Goal: Task Accomplishment & Management: Use online tool/utility

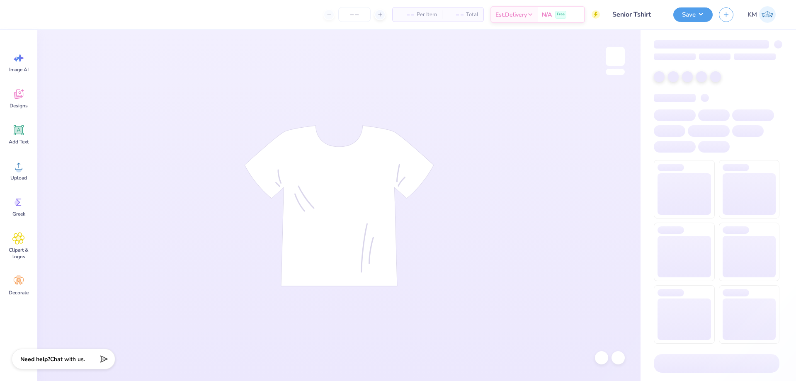
type input "50"
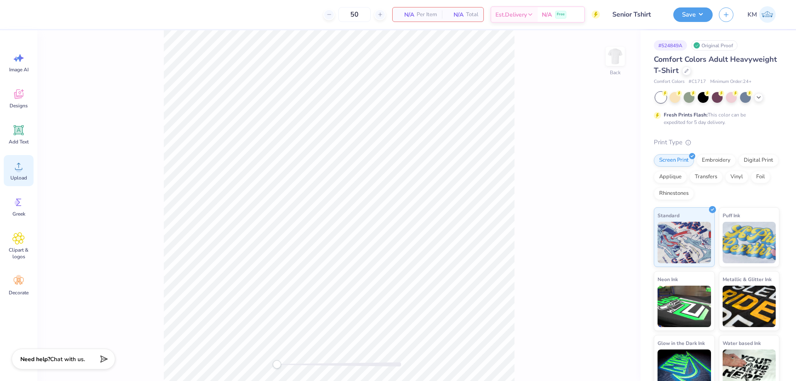
click at [20, 165] on icon at bounding box center [18, 166] width 12 height 12
click at [19, 175] on span "Upload" at bounding box center [18, 178] width 17 height 7
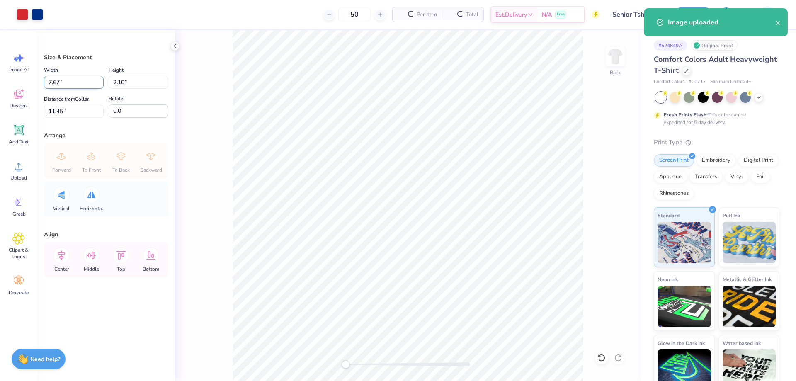
click at [68, 79] on input "7.67" at bounding box center [74, 82] width 60 height 13
type input "3.50"
type input "0.96"
type input "12.02"
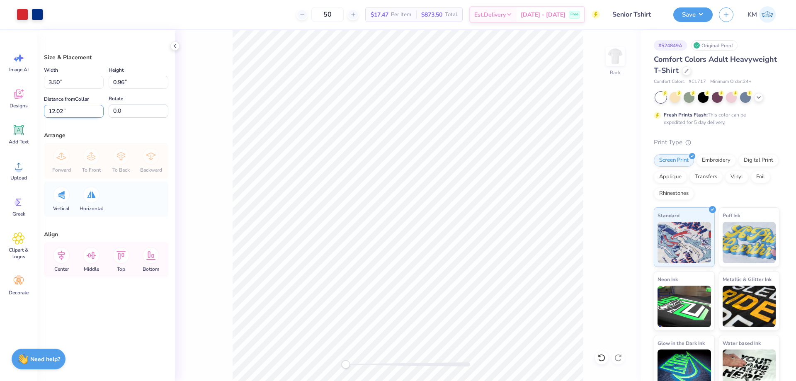
click at [71, 109] on input "12.02" at bounding box center [74, 111] width 60 height 13
type input "3"
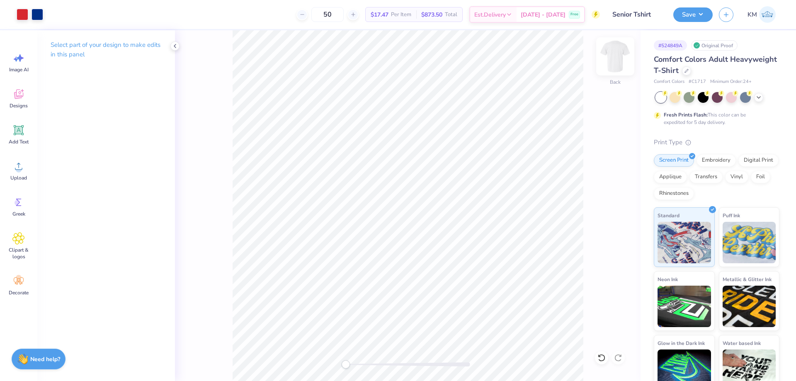
click at [613, 59] on img at bounding box center [615, 56] width 33 height 33
click at [17, 166] on icon at bounding box center [18, 166] width 12 height 12
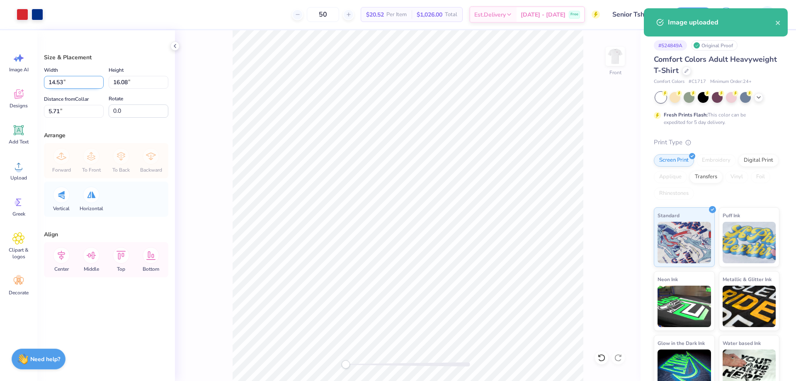
click at [71, 82] on input "14.53" at bounding box center [74, 82] width 60 height 13
type input "12.00"
type input "13.28"
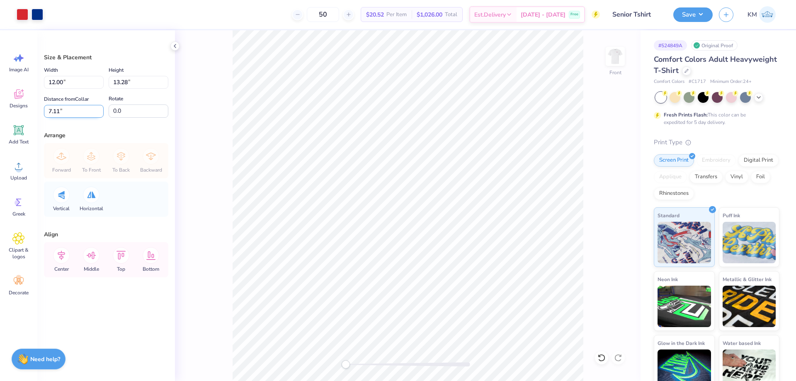
click at [79, 112] on input "7.11" at bounding box center [74, 111] width 60 height 13
type input "3"
click at [609, 52] on img at bounding box center [615, 56] width 33 height 33
type input "3.50"
type input "0.96"
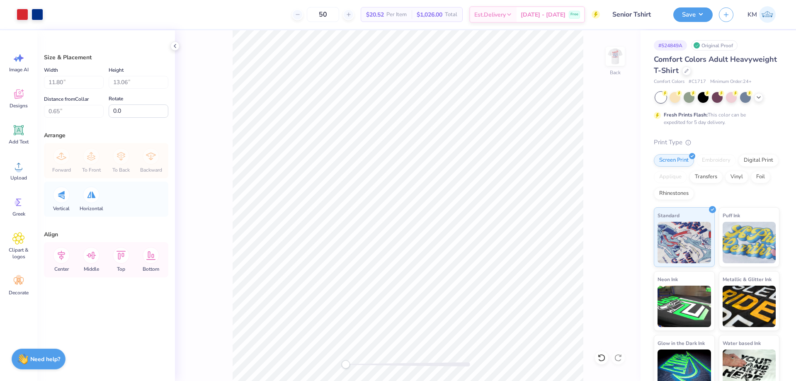
type input "3.00"
click at [522, 56] on body "Art colors 50 $20.52 Per Item $1,026.00 Total Est. Delivery [DATE] - [DATE] Fre…" at bounding box center [398, 190] width 796 height 381
click at [523, 57] on body "Art colors 50 $20.52 Per Item $1,026.00 Total Est. Delivery [DATE] - [DATE] Fre…" at bounding box center [398, 190] width 796 height 381
type input "c1717"
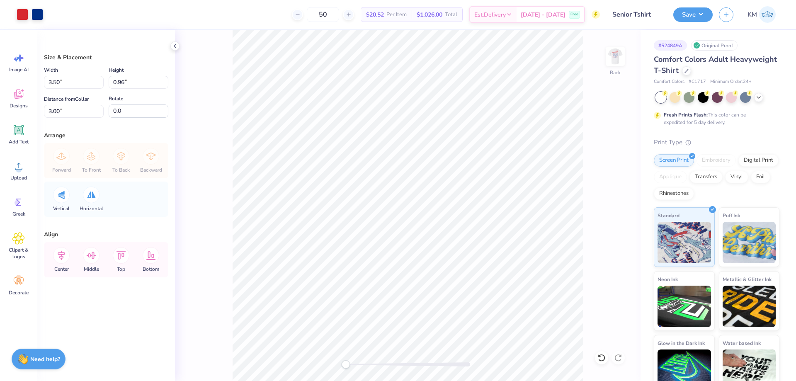
scroll to position [288, 0]
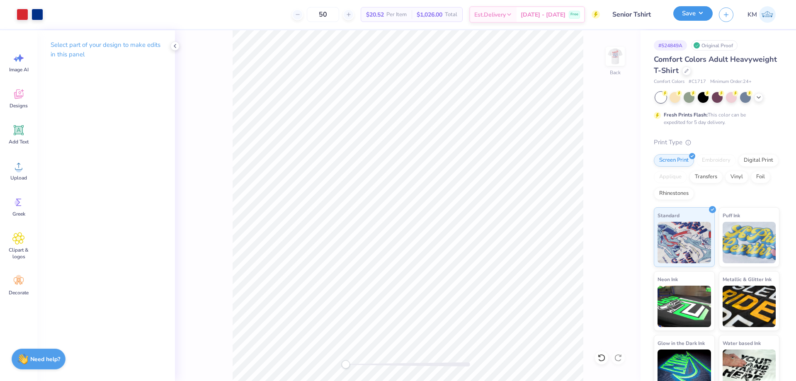
click at [689, 15] on button "Save" at bounding box center [692, 13] width 39 height 15
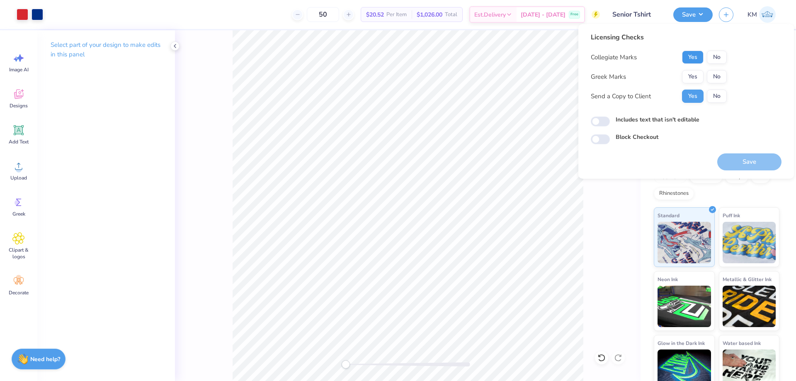
click at [685, 58] on button "Yes" at bounding box center [693, 57] width 22 height 13
click at [691, 84] on div "Collegiate Marks Yes No Greek Marks Yes No Send a Copy to Client Yes No" at bounding box center [659, 77] width 136 height 52
click at [692, 80] on button "Yes" at bounding box center [693, 76] width 22 height 13
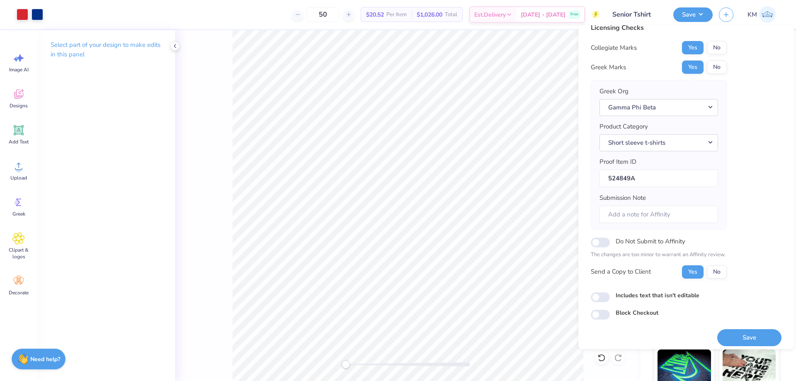
scroll to position [16, 0]
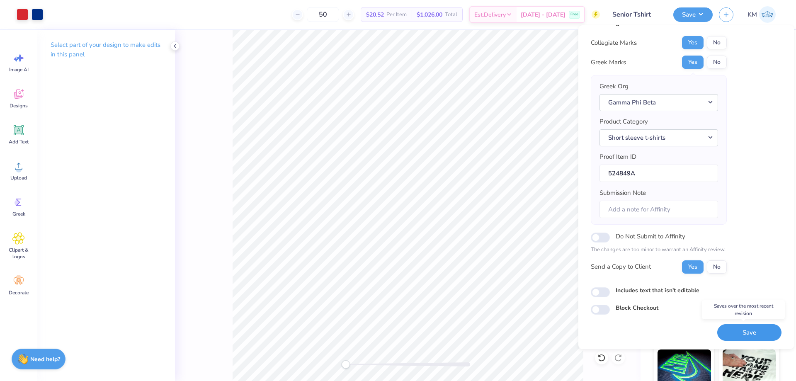
click at [749, 335] on button "Save" at bounding box center [749, 332] width 64 height 17
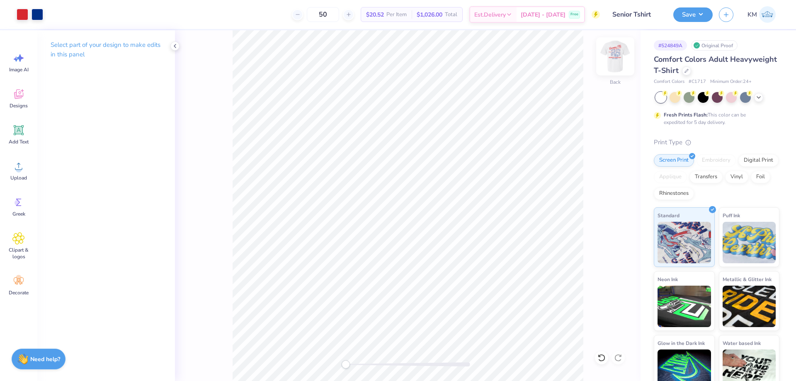
click at [610, 53] on img at bounding box center [615, 56] width 33 height 33
